Goal: Task Accomplishment & Management: Manage account settings

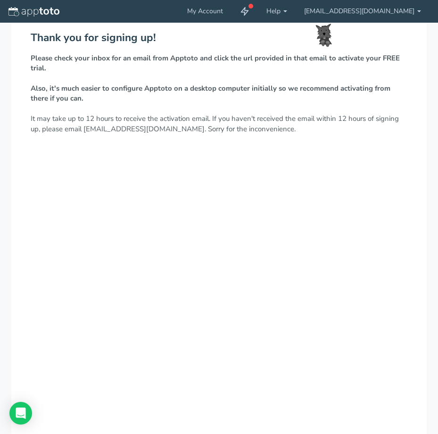
click at [213, 260] on div "Thank you for signing up! Please check your inbox for an email from Apptoto and…" at bounding box center [219, 259] width 416 height 472
click at [259, 217] on div "Thank you for signing up! Please check your inbox for an email from Apptoto and…" at bounding box center [219, 259] width 416 height 472
click at [237, 176] on div "Thank you for signing up! Please check your inbox for an email from Apptoto and…" at bounding box center [219, 259] width 416 height 472
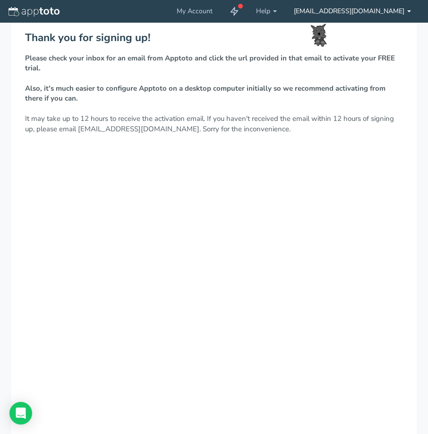
click at [407, 9] on link "[EMAIL_ADDRESS][DOMAIN_NAME]" at bounding box center [352, 11] width 134 height 23
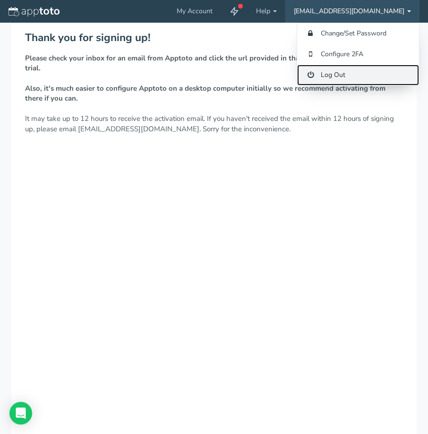
click at [337, 76] on link "Log Out" at bounding box center [358, 75] width 122 height 21
